Goal: Transaction & Acquisition: Book appointment/travel/reservation

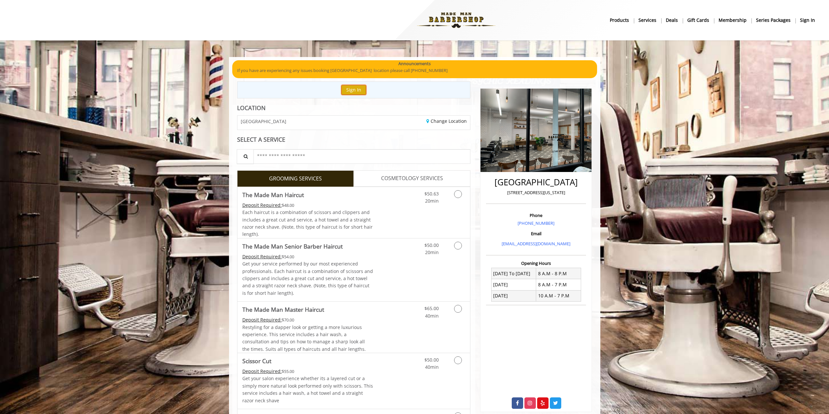
click at [361, 92] on button "Sign In" at bounding box center [353, 89] width 25 height 9
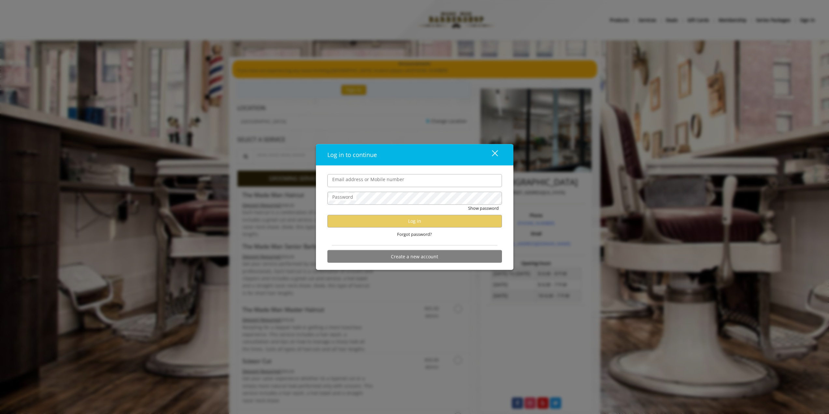
type input "**********"
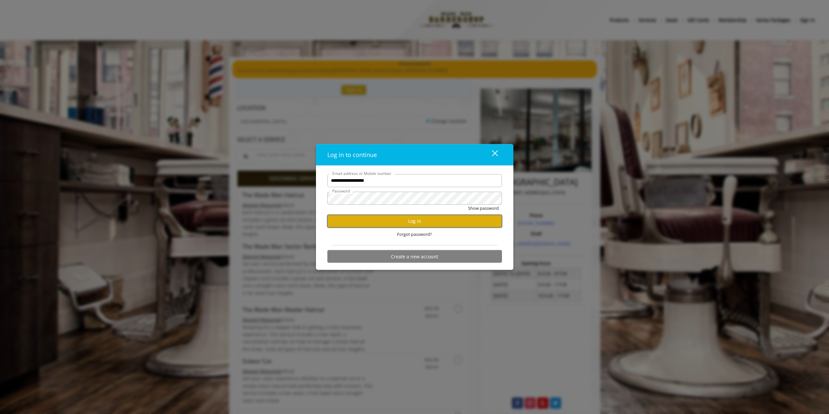
click at [410, 227] on button "Log in" at bounding box center [414, 221] width 175 height 13
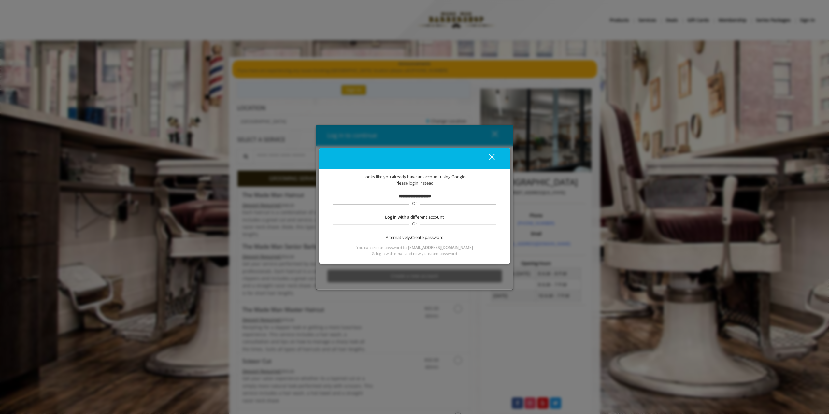
click at [415, 196] on b "**********" at bounding box center [415, 196] width 33 height 4
click at [487, 154] on div "close" at bounding box center [487, 158] width 13 height 10
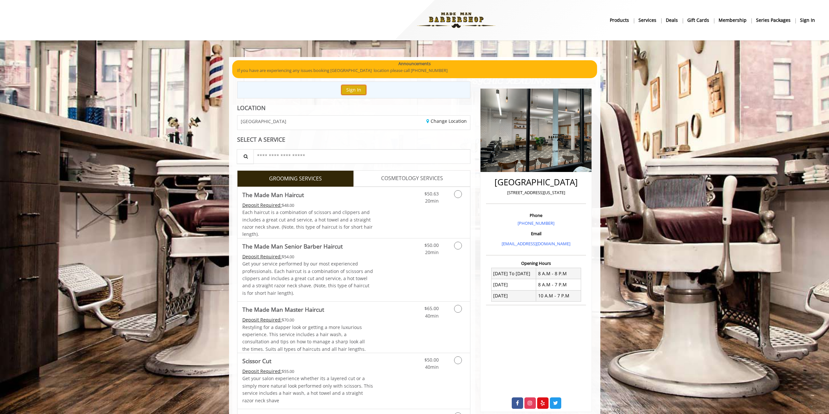
click at [349, 91] on button "Sign In" at bounding box center [353, 89] width 25 height 9
click at [351, 89] on button "Sign In" at bounding box center [353, 89] width 25 height 9
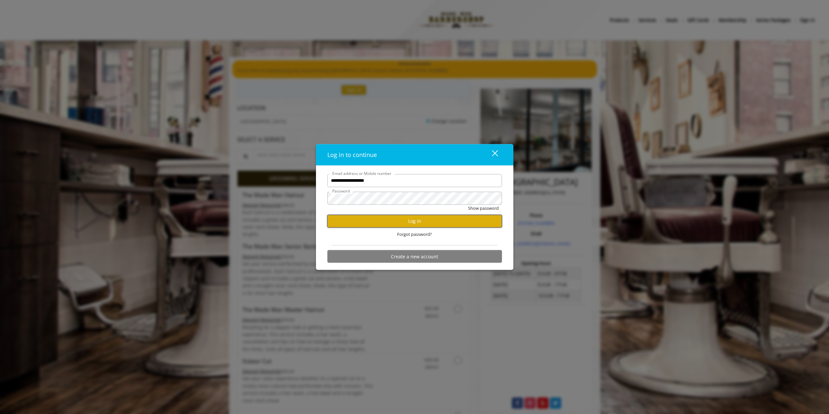
click at [410, 218] on button "Log in" at bounding box center [414, 221] width 175 height 13
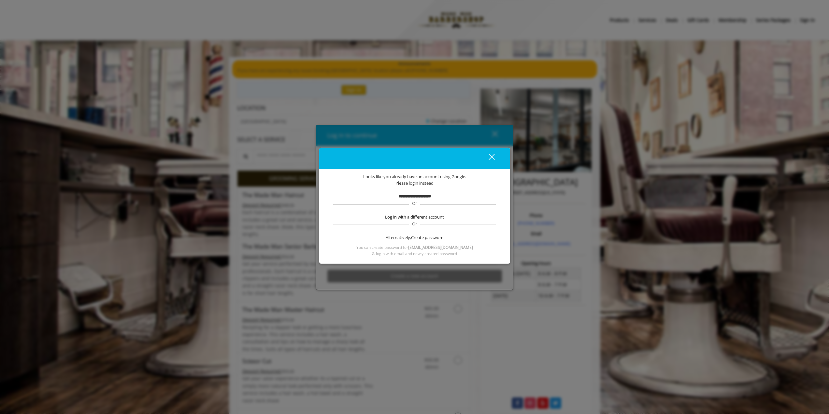
click at [417, 196] on b "**********" at bounding box center [415, 196] width 33 height 4
click at [490, 155] on div "close dialog" at bounding box center [491, 157] width 6 height 6
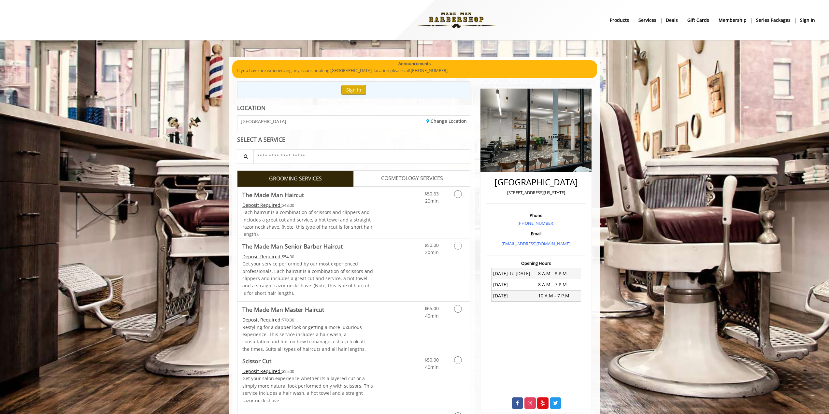
click at [808, 21] on b "sign in" at bounding box center [807, 20] width 15 height 7
click at [444, 180] on link "COSMETOLOGY SERVICES" at bounding box center [412, 178] width 117 height 16
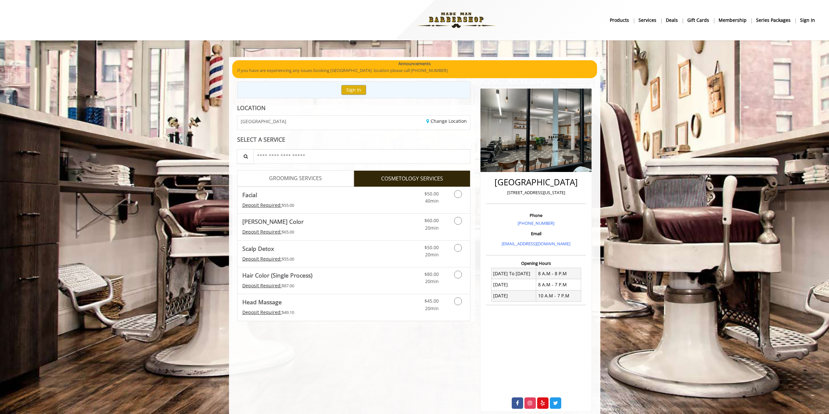
click at [299, 175] on span "GROOMING SERVICES" at bounding box center [295, 178] width 53 height 8
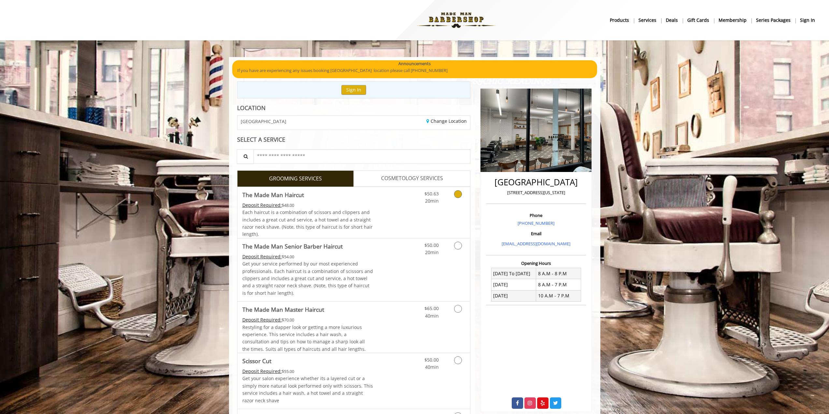
click at [458, 192] on icon "Grooming services" at bounding box center [458, 194] width 8 height 8
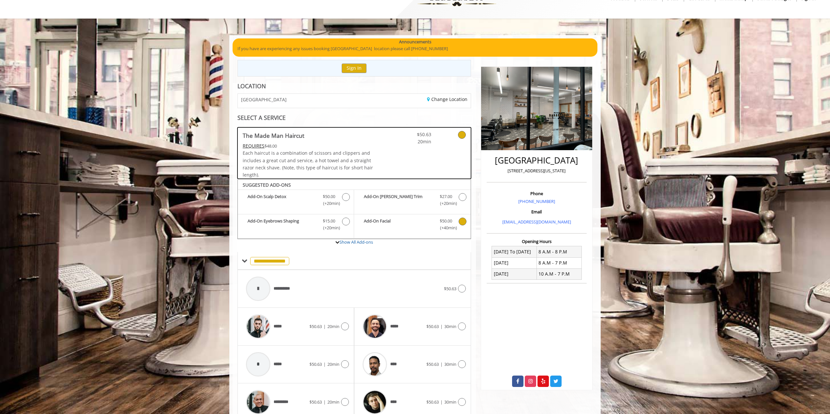
scroll to position [52, 0]
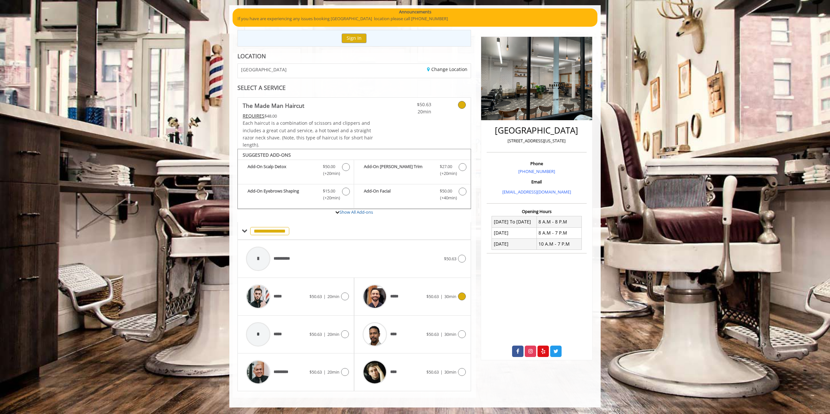
click at [463, 299] on icon at bounding box center [462, 297] width 8 height 8
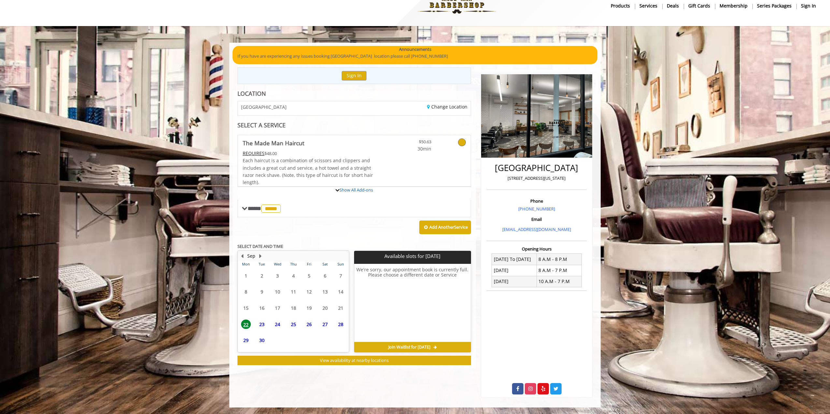
scroll to position [45, 0]
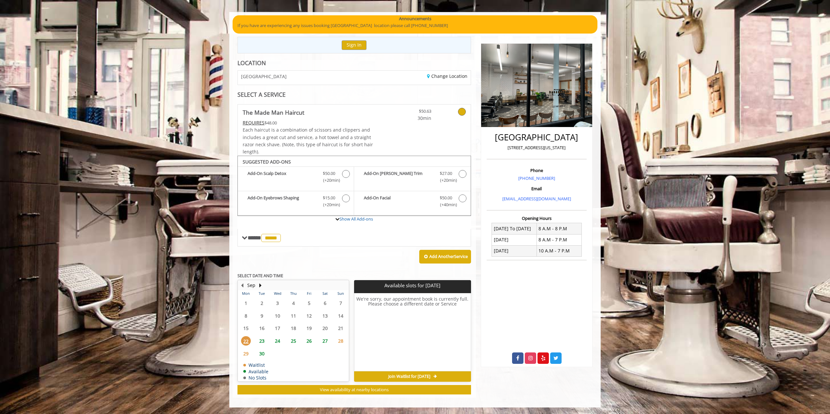
click at [324, 342] on span "27" at bounding box center [325, 340] width 10 height 9
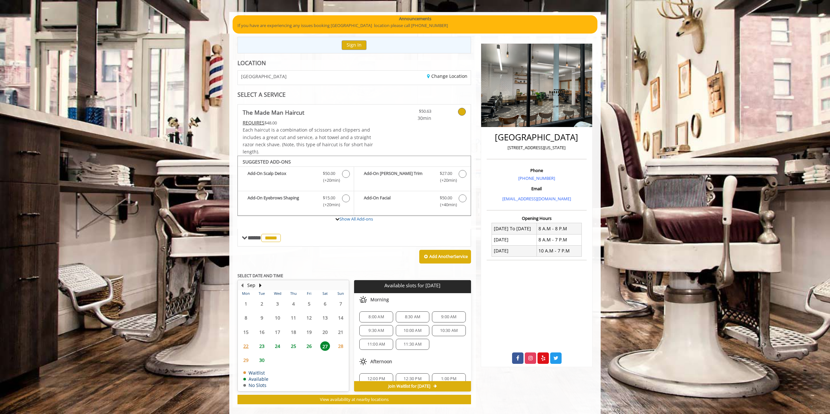
scroll to position [55, 0]
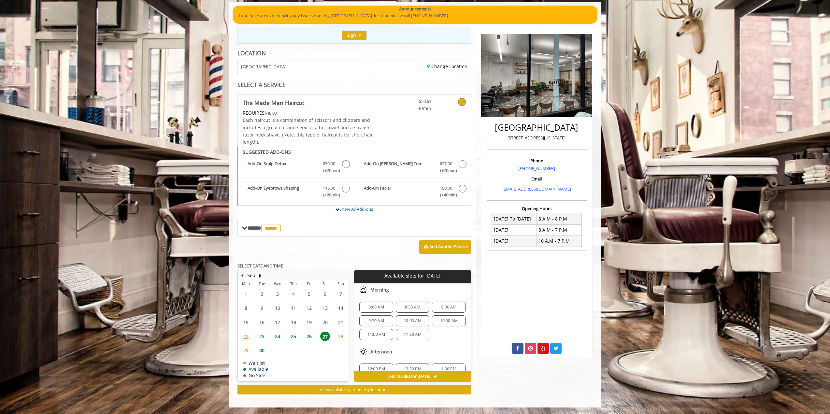
click at [399, 334] on span "11:30 AM" at bounding box center [413, 334] width 28 height 5
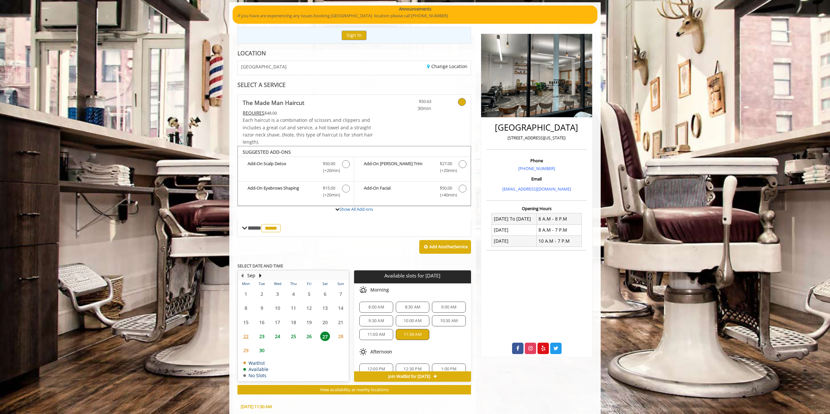
scroll to position [172, 0]
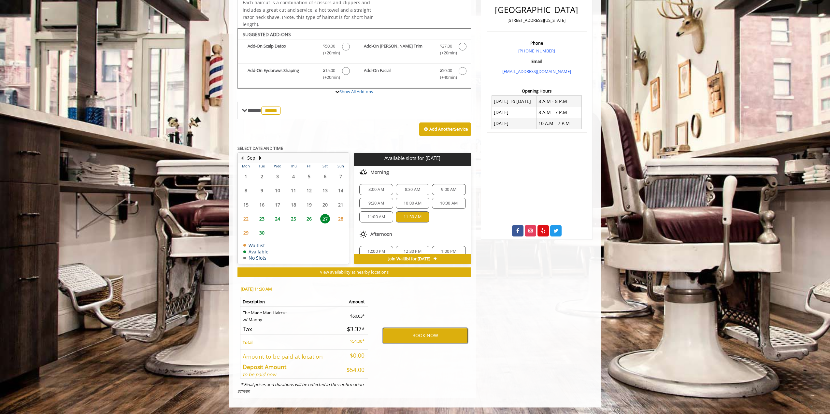
click at [424, 334] on button "BOOK NOW" at bounding box center [425, 335] width 85 height 15
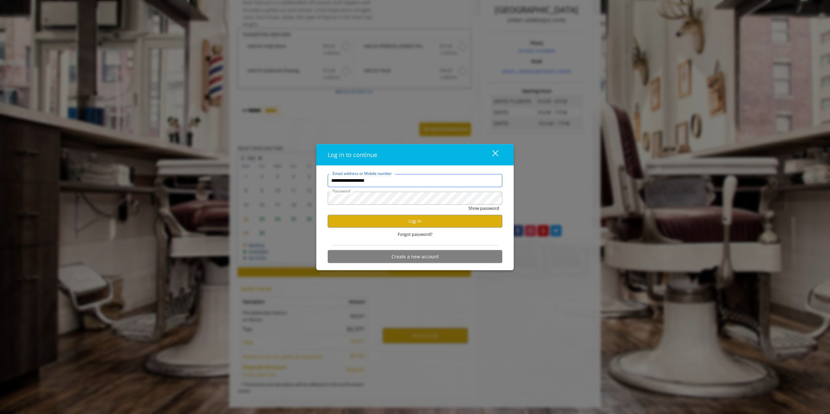
scroll to position [0, 0]
click at [406, 221] on button "Log in" at bounding box center [415, 221] width 175 height 13
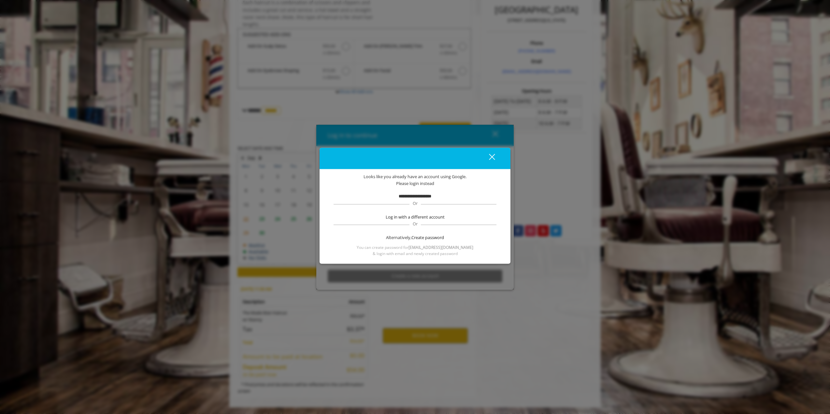
click at [415, 198] on b "**********" at bounding box center [415, 196] width 33 height 4
click at [417, 194] on b "**********" at bounding box center [415, 196] width 33 height 4
click at [427, 183] on span "Please login instead" at bounding box center [415, 183] width 38 height 7
click at [386, 182] on div "Please login instead" at bounding box center [414, 183] width 171 height 7
click at [412, 216] on span "Log in with a different account" at bounding box center [415, 217] width 59 height 7
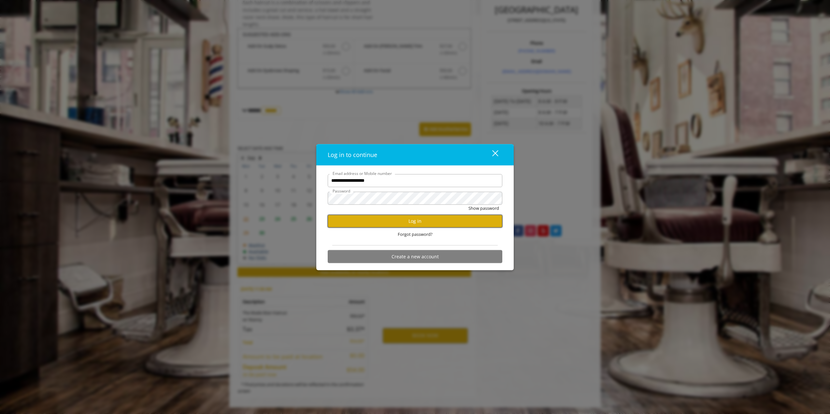
click at [412, 218] on button "Log in" at bounding box center [415, 221] width 175 height 13
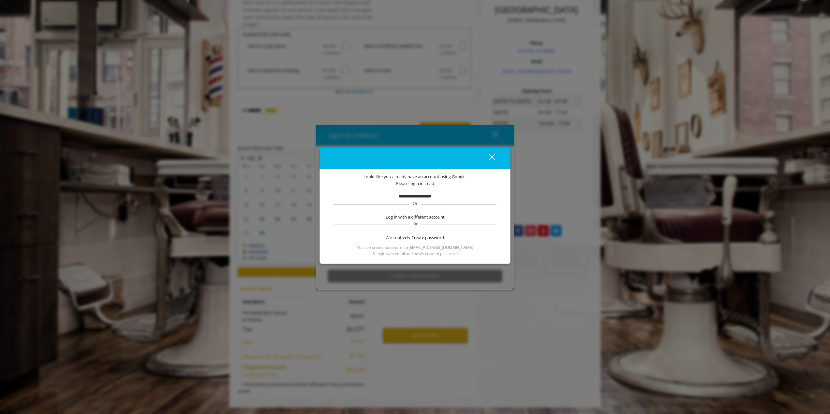
click at [415, 200] on span "**********" at bounding box center [415, 196] width 33 height 7
click at [416, 198] on b "**********" at bounding box center [415, 196] width 33 height 4
click at [489, 154] on button "close" at bounding box center [488, 158] width 22 height 13
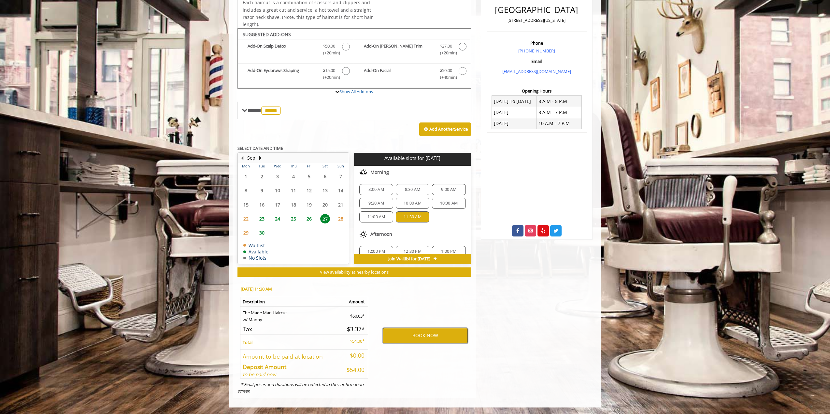
click at [428, 335] on button "BOOK NOW" at bounding box center [425, 335] width 85 height 15
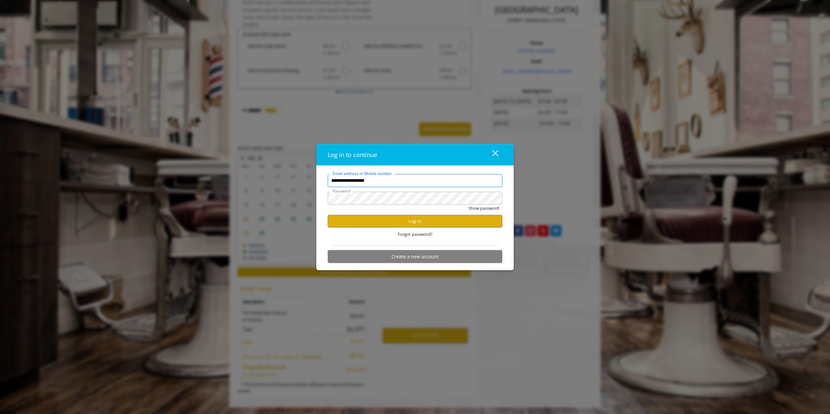
click at [431, 185] on input "**********" at bounding box center [415, 180] width 175 height 13
click at [409, 221] on button "Log in" at bounding box center [415, 221] width 175 height 13
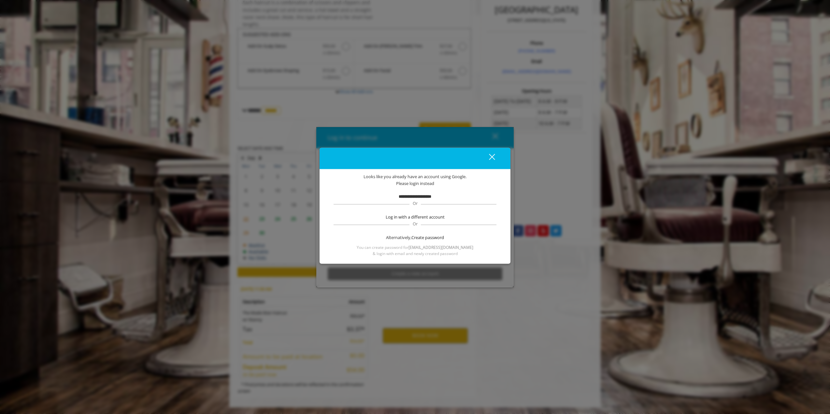
click at [494, 157] on div "close" at bounding box center [488, 158] width 13 height 10
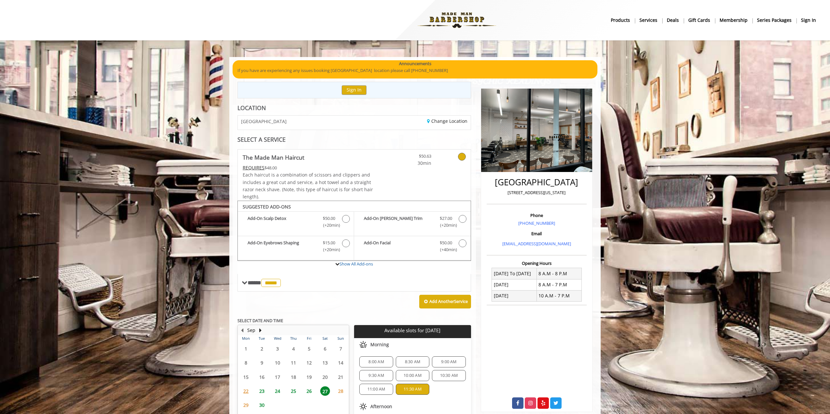
click at [810, 21] on b "sign in" at bounding box center [808, 20] width 15 height 7
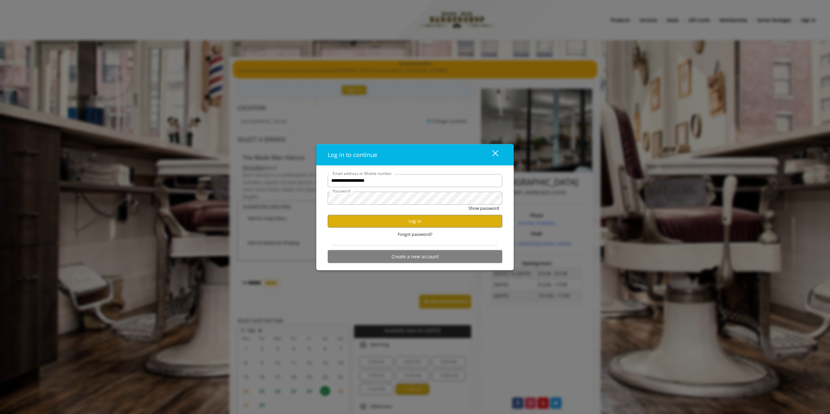
click at [494, 156] on div "close" at bounding box center [491, 155] width 13 height 10
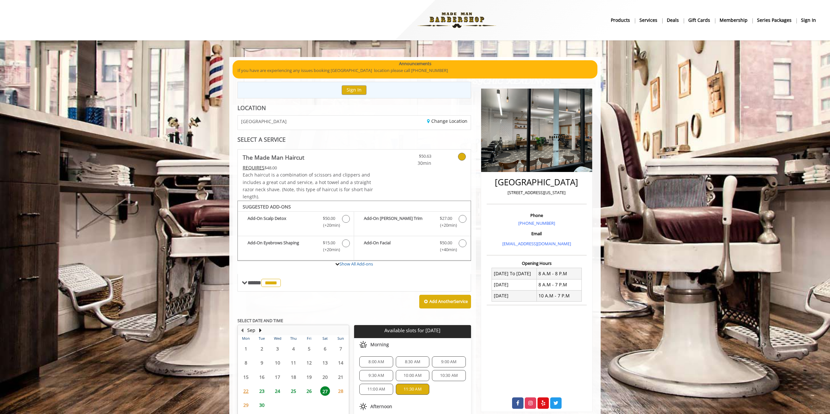
click at [809, 22] on b "sign in" at bounding box center [808, 20] width 15 height 7
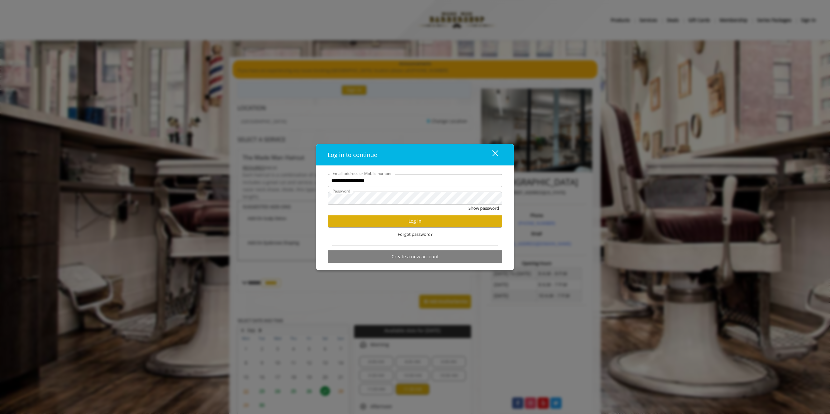
click at [463, 165] on div "Log in to continue close" at bounding box center [414, 155] width 197 height 22
click at [400, 217] on button "Log in" at bounding box center [415, 221] width 175 height 13
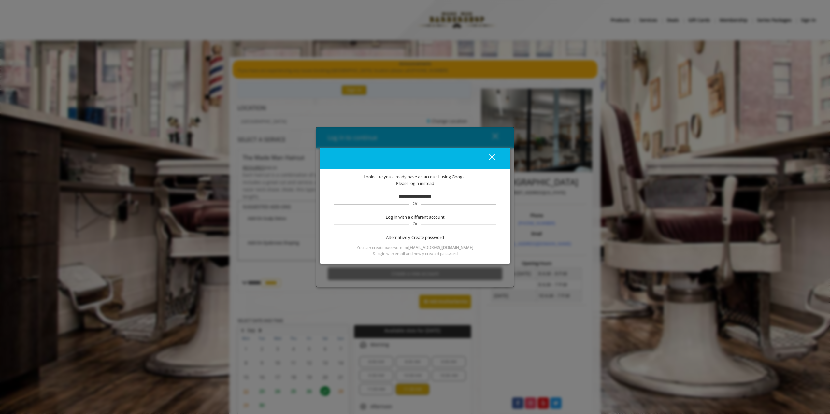
click at [438, 248] on b "bencadwell@gmail.com" at bounding box center [441, 248] width 65 height 6
click at [436, 254] on span "& login with email and newly created password" at bounding box center [415, 254] width 85 height 6
click at [416, 237] on span "Create password" at bounding box center [428, 237] width 33 height 7
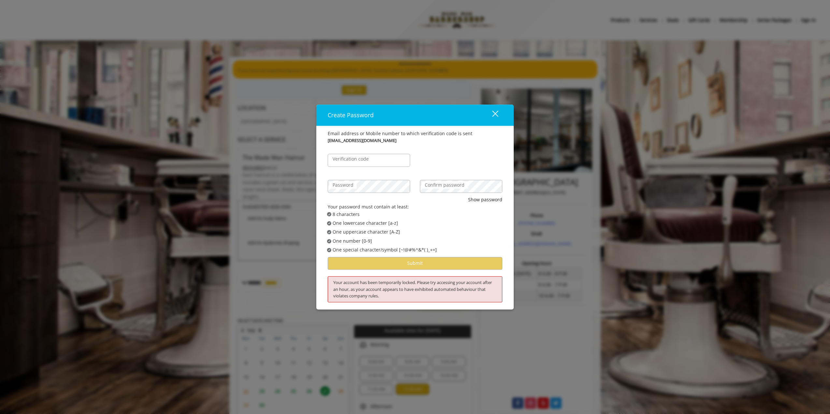
click at [367, 158] on label "Verification code" at bounding box center [350, 158] width 43 height 7
click at [367, 158] on input "Verification code" at bounding box center [369, 160] width 82 height 13
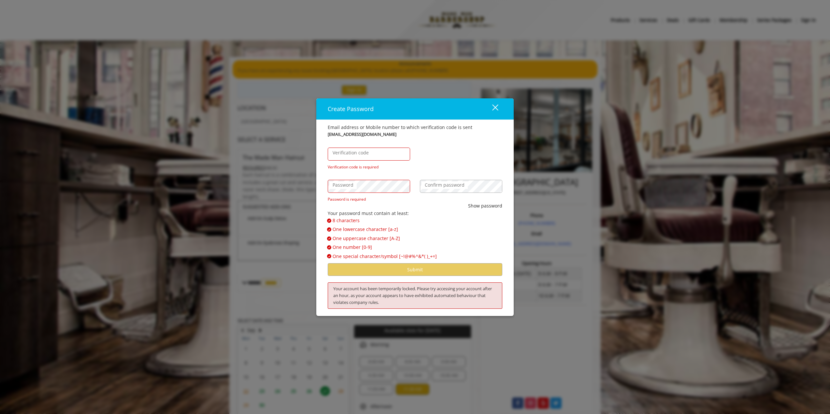
click at [451, 216] on form "Email address or Mobile number to which verification code is sent bencadwell@gm…" at bounding box center [415, 200] width 175 height 152
click at [417, 151] on div "Verification code Verification code is required" at bounding box center [415, 154] width 184 height 32
click at [429, 152] on div "Verification code Verification code is required" at bounding box center [415, 154] width 184 height 32
click at [267, 183] on div "Create Password close Email address or Mobile number to which verification code…" at bounding box center [415, 207] width 830 height 414
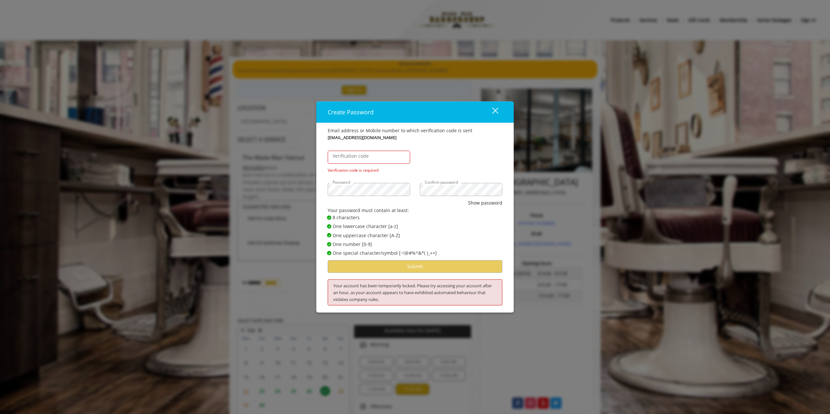
click at [388, 209] on div "Your password must contain at least:" at bounding box center [415, 210] width 175 height 7
click at [369, 157] on label "Verification code" at bounding box center [350, 156] width 43 height 7
click at [369, 157] on input "Verification code" at bounding box center [369, 157] width 82 height 13
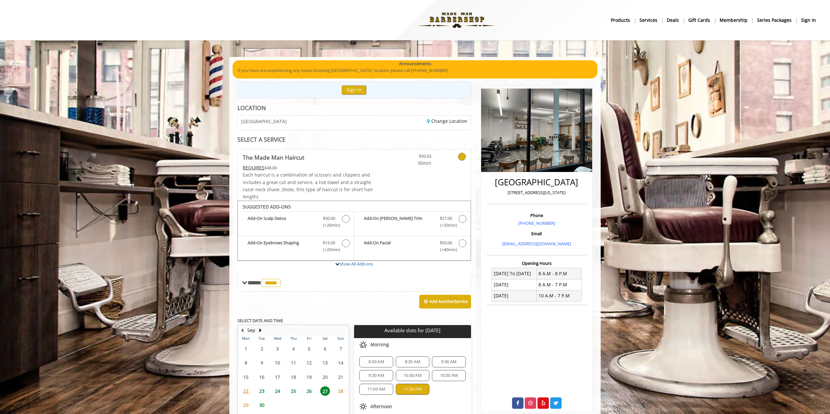
click at [432, 11] on img at bounding box center [457, 20] width 90 height 36
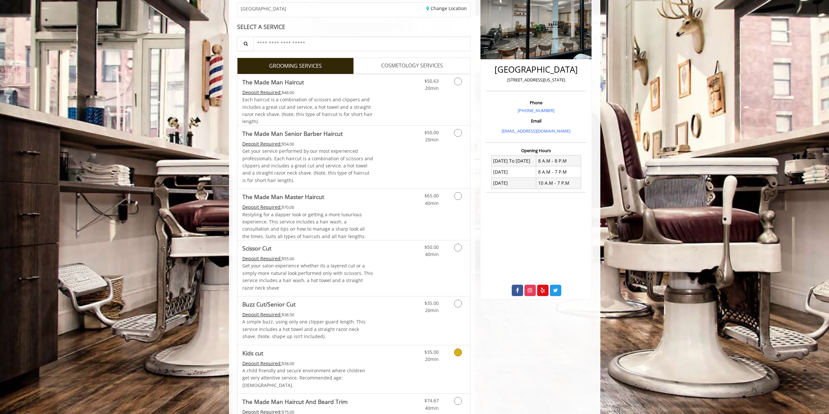
scroll to position [109, 0]
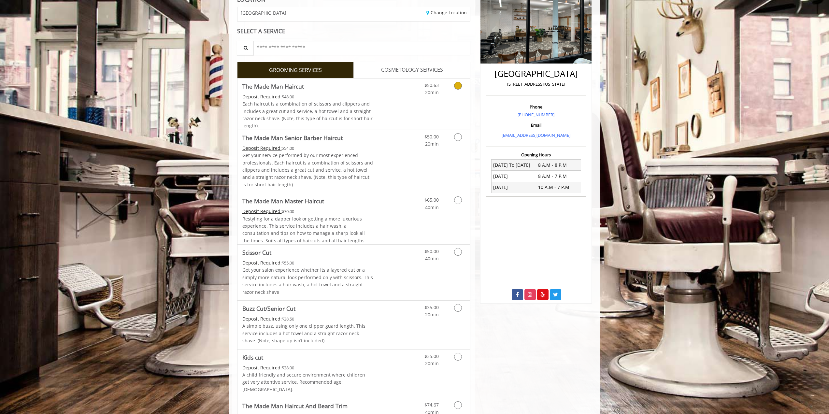
click at [456, 84] on icon "Grooming services" at bounding box center [458, 86] width 8 height 8
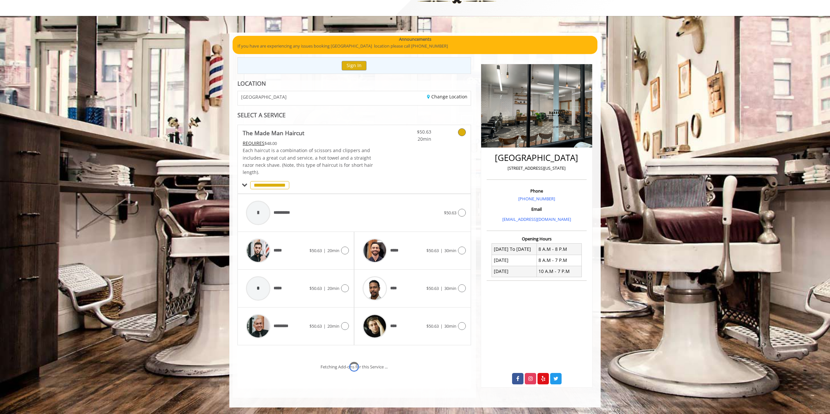
scroll to position [52, 0]
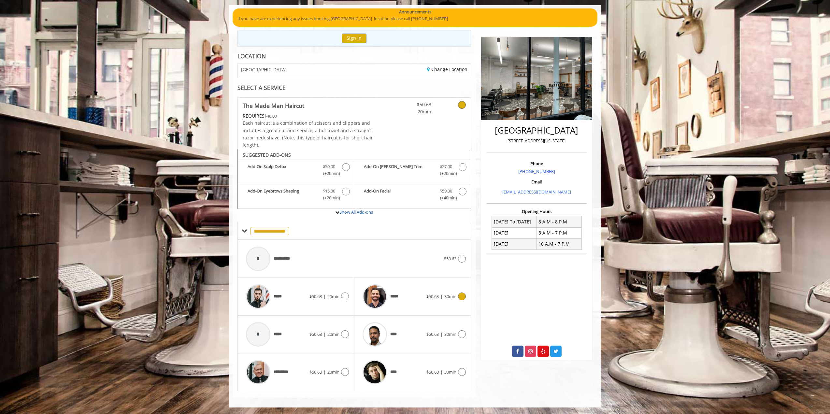
click at [462, 297] on icon at bounding box center [462, 297] width 8 height 8
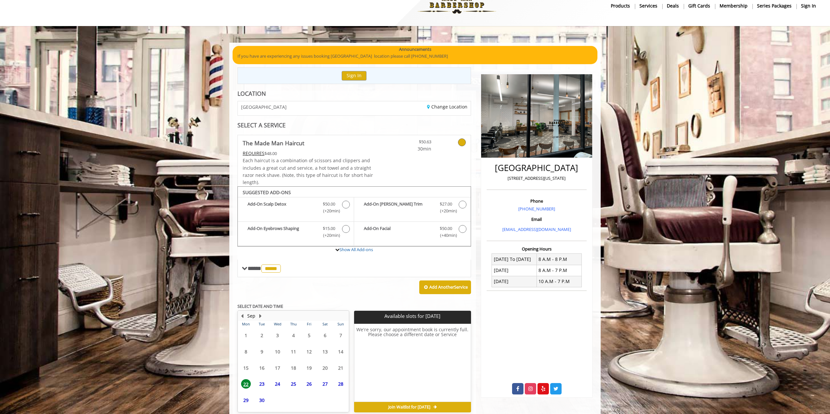
scroll to position [45, 0]
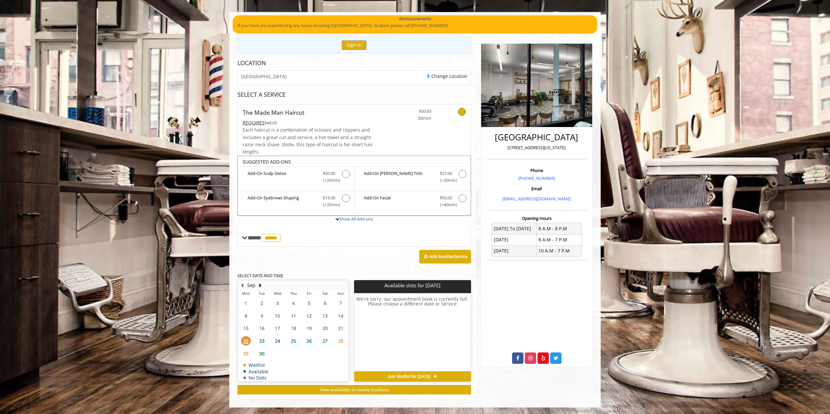
click at [324, 342] on span "27" at bounding box center [325, 340] width 10 height 9
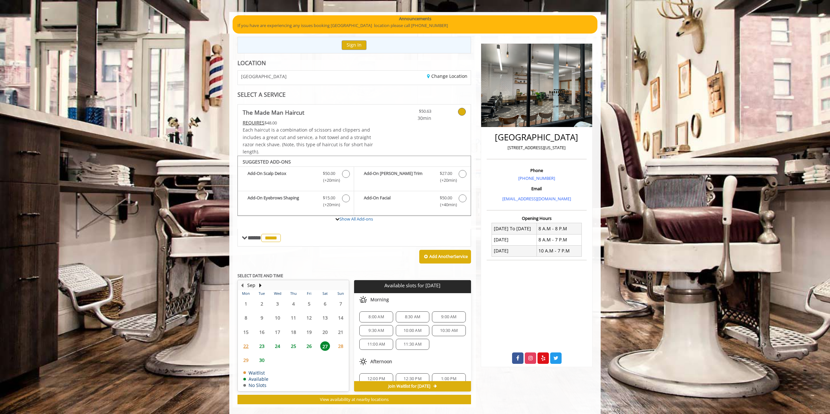
scroll to position [55, 0]
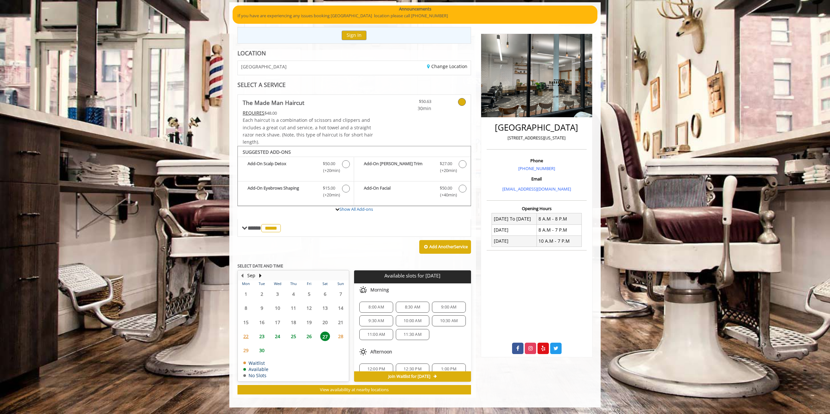
click at [408, 334] on span "11:30 AM" at bounding box center [413, 334] width 18 height 5
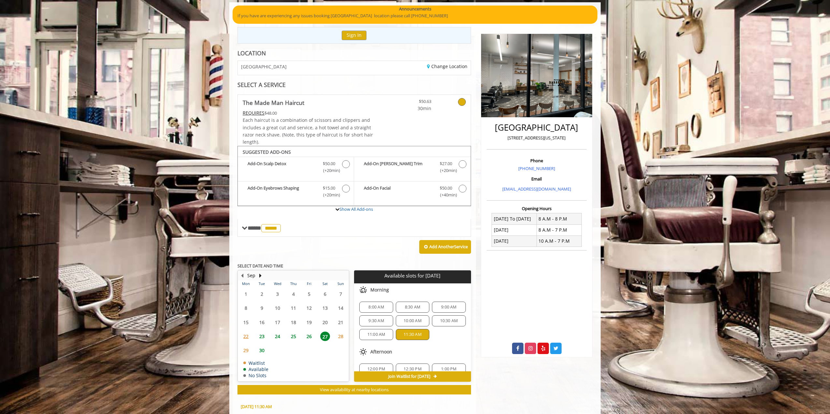
scroll to position [172, 0]
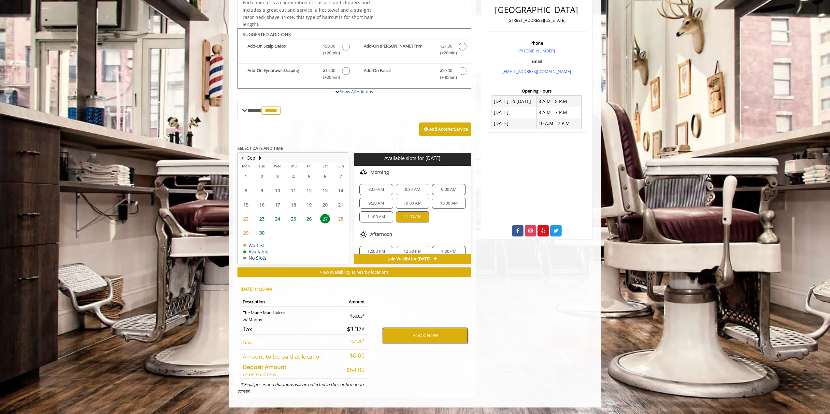
click at [431, 337] on button "BOOK NOW" at bounding box center [425, 335] width 85 height 15
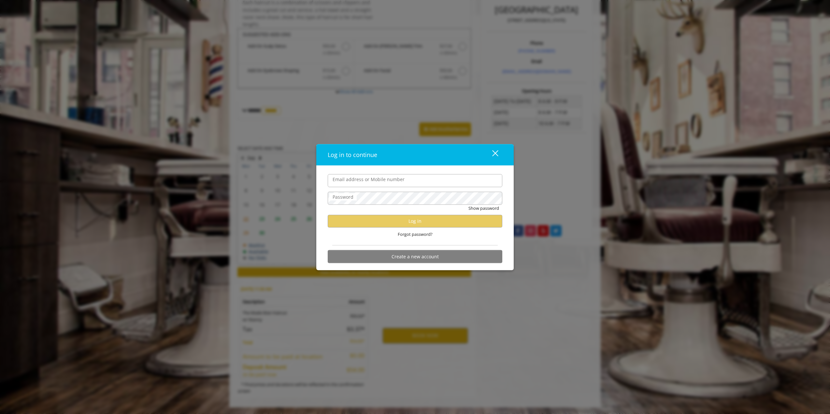
type input "**********"
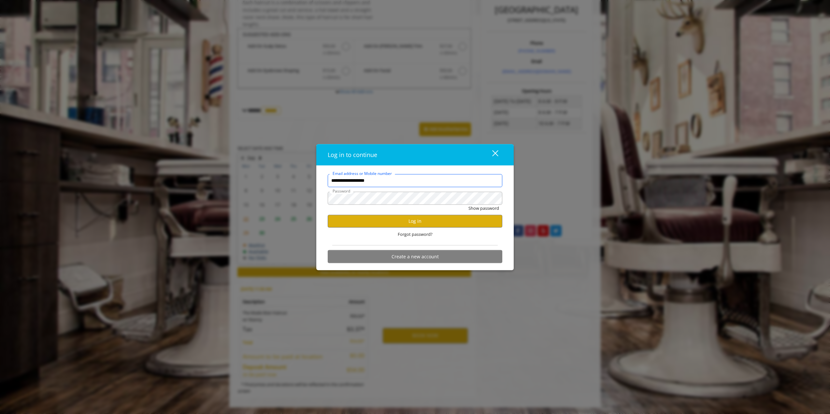
scroll to position [0, 0]
click at [437, 254] on button "Create a new account" at bounding box center [415, 256] width 175 height 13
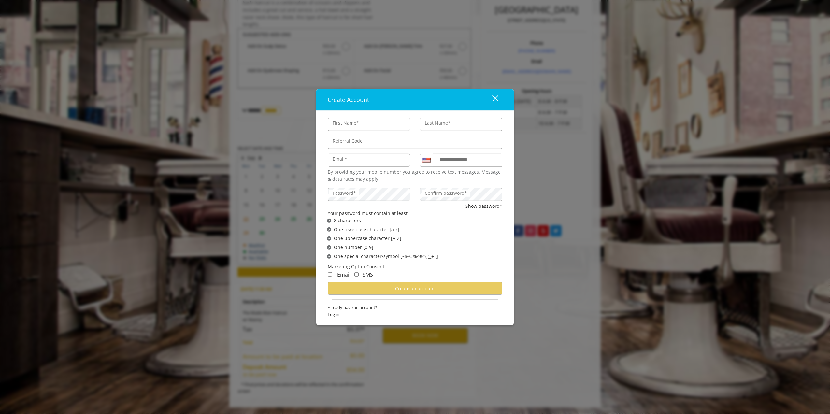
type input "***"
type input "*******"
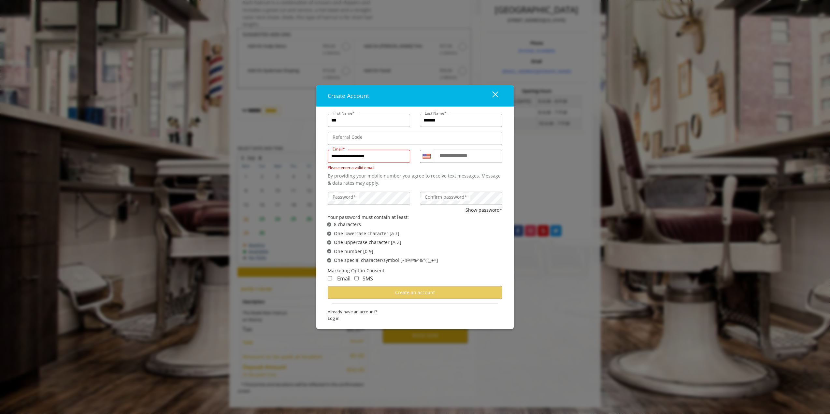
type input "**********"
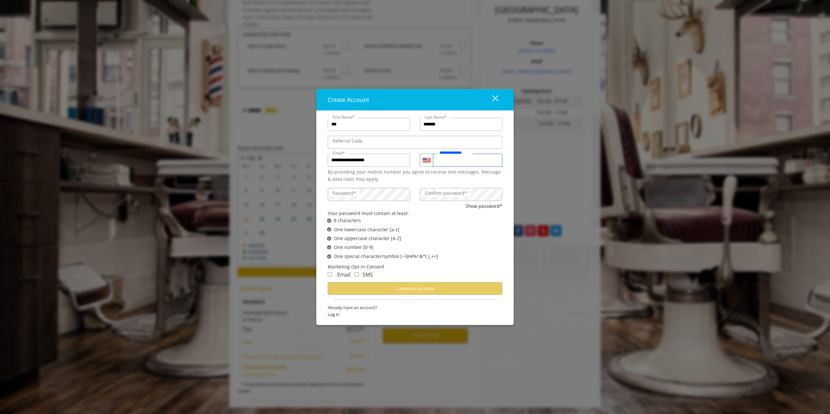
type input "**********"
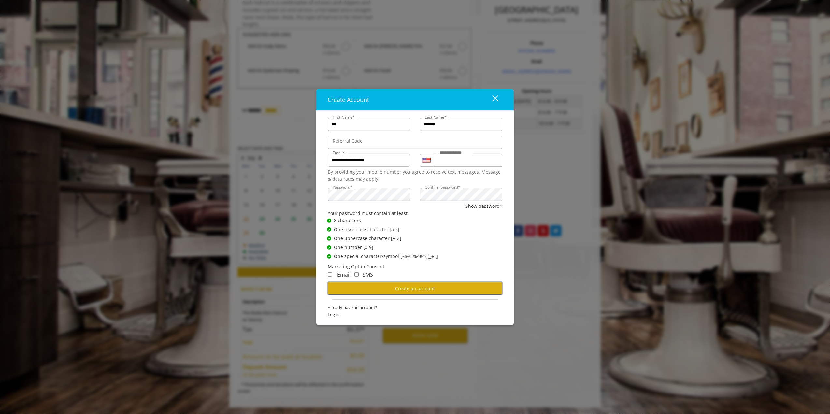
click at [359, 287] on button "Create an account" at bounding box center [415, 288] width 175 height 13
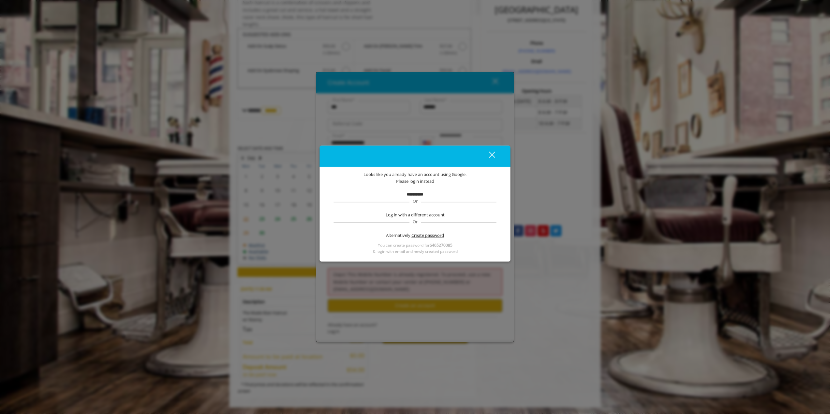
click at [414, 233] on span "Create password" at bounding box center [428, 235] width 33 height 7
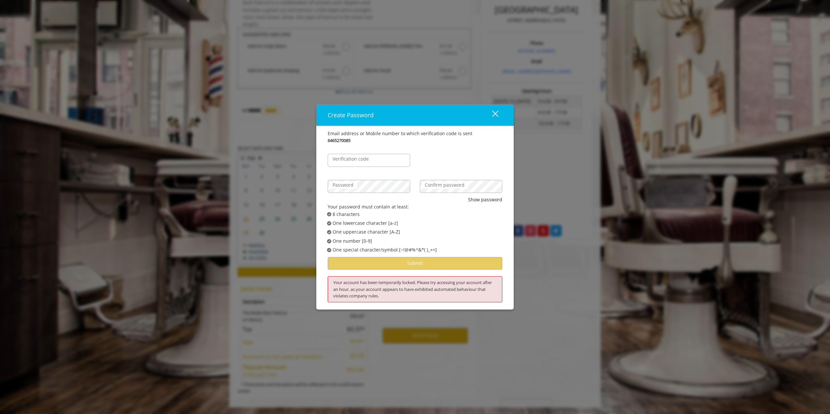
click at [496, 114] on div "close dialog" at bounding box center [495, 114] width 6 height 6
